Goal: Navigation & Orientation: Find specific page/section

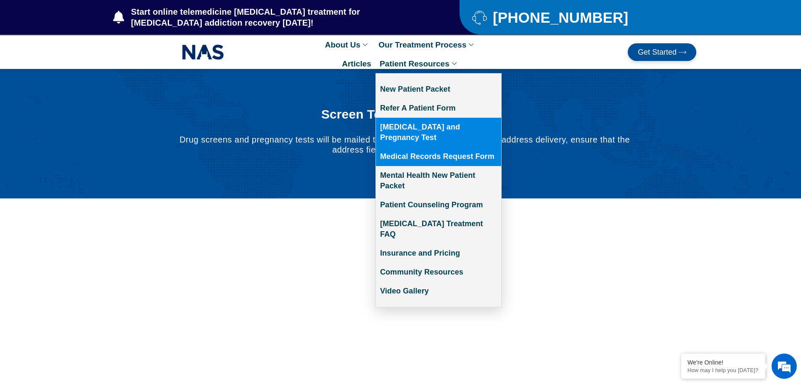
click at [410, 147] on link "Medical Records Request Form" at bounding box center [438, 156] width 125 height 19
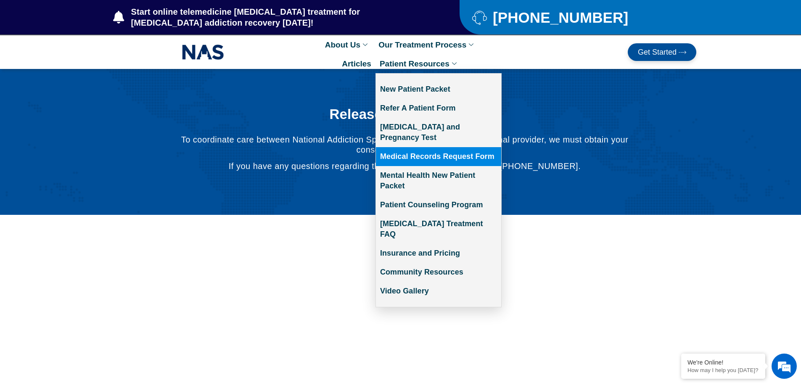
click at [438, 57] on link "Patient Resources" at bounding box center [419, 63] width 88 height 19
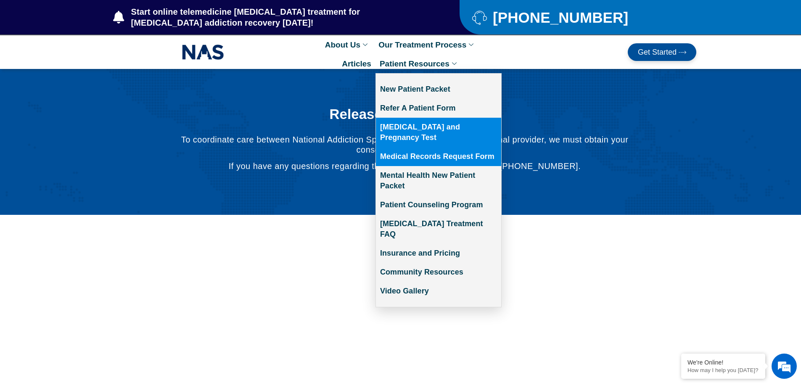
click at [432, 134] on link "[MEDICAL_DATA] and Pregnancy Test" at bounding box center [438, 132] width 125 height 29
